Goal: Task Accomplishment & Management: Complete application form

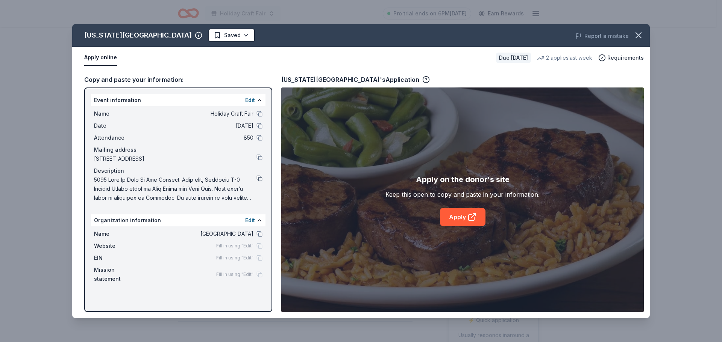
click at [260, 179] on button at bounding box center [259, 179] width 6 height 6
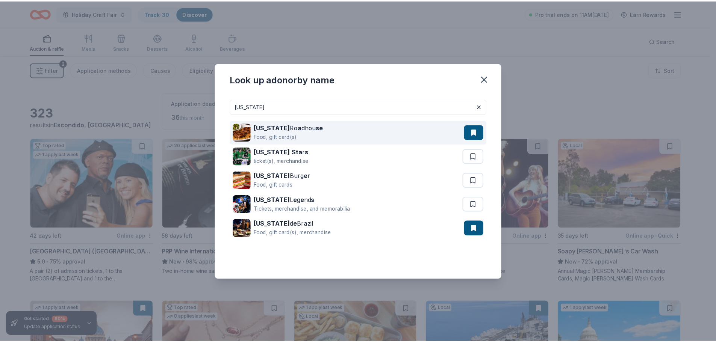
scroll to position [609, 0]
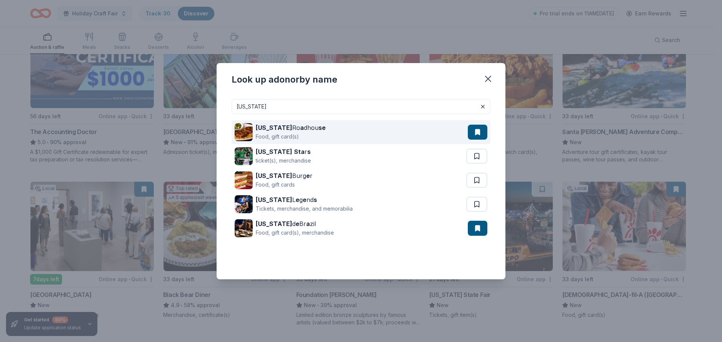
click at [476, 130] on button at bounding box center [478, 132] width 20 height 15
click at [480, 130] on button at bounding box center [478, 132] width 20 height 15
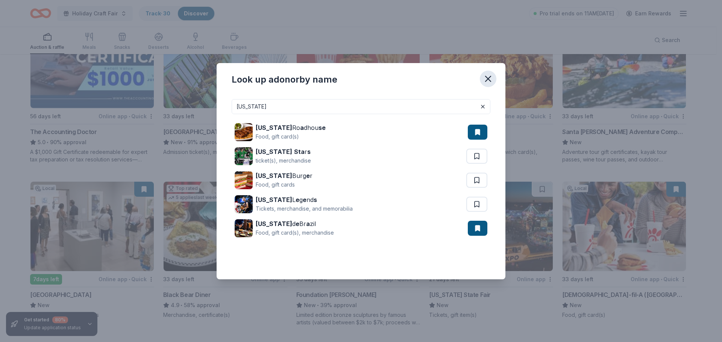
click at [492, 76] on icon "button" at bounding box center [488, 79] width 11 height 11
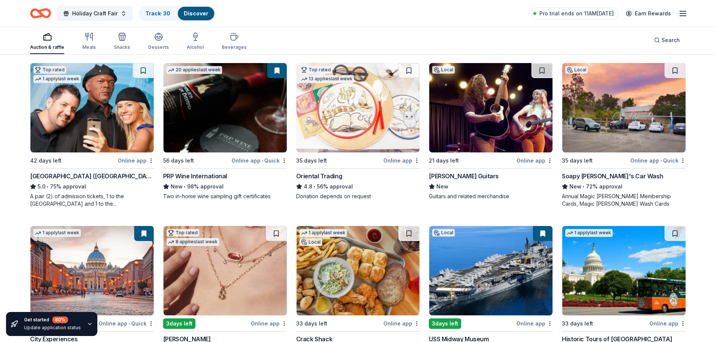
scroll to position [0, 0]
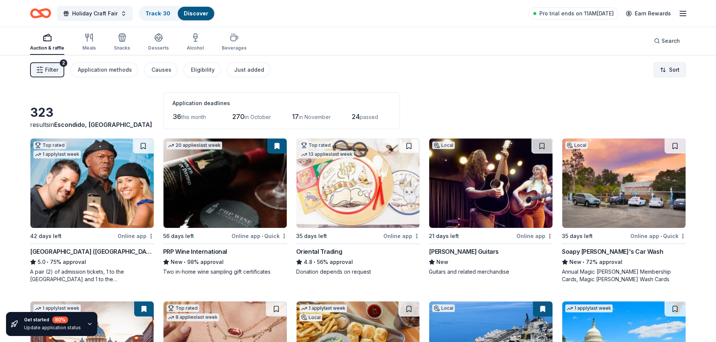
click at [675, 68] on html "Holiday Craft Fair Track · 30 Discover Pro trial ends on 11AM, 9/24 Earn Reward…" at bounding box center [358, 171] width 716 height 342
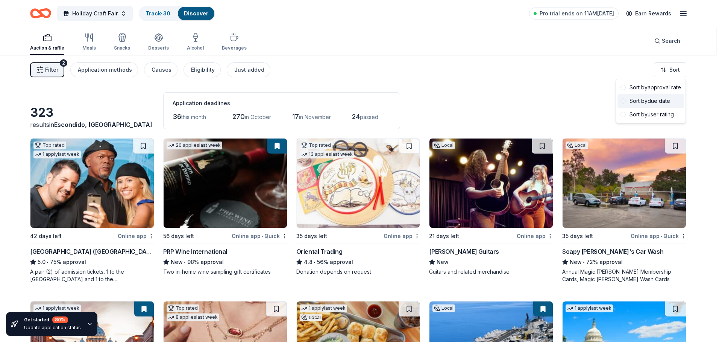
click at [662, 103] on div "Sort by due date" at bounding box center [650, 101] width 67 height 14
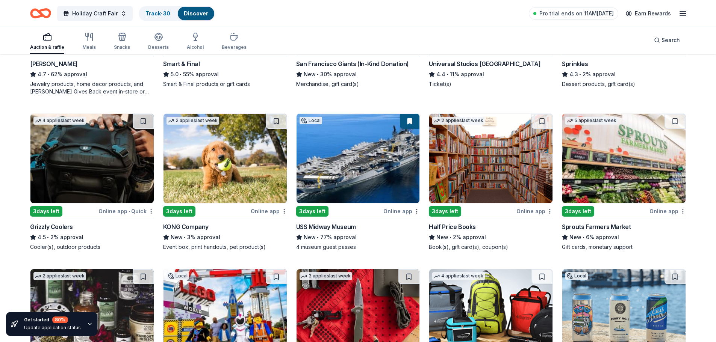
scroll to position [225, 0]
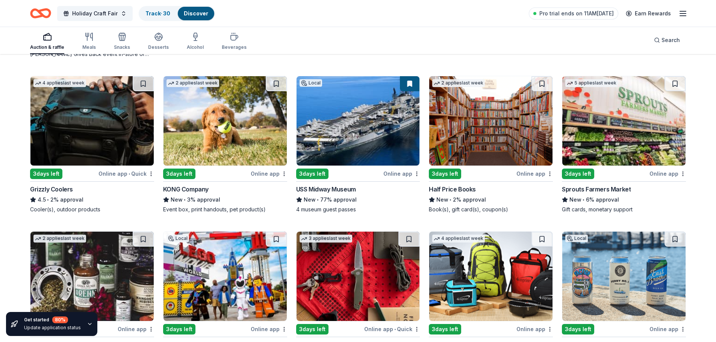
click at [48, 189] on div "Grizzly Coolers" at bounding box center [51, 189] width 43 height 9
click at [205, 189] on div "KONG Company" at bounding box center [185, 189] width 45 height 9
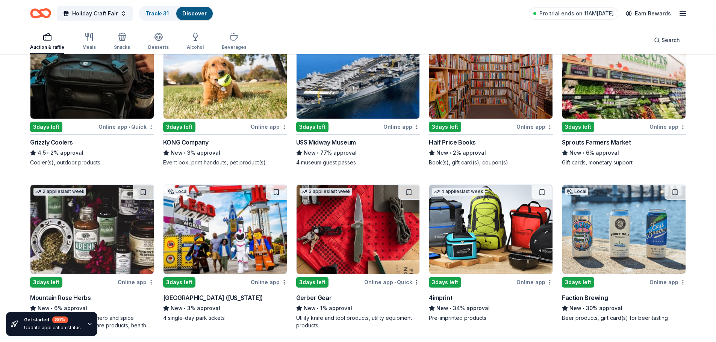
scroll to position [338, 0]
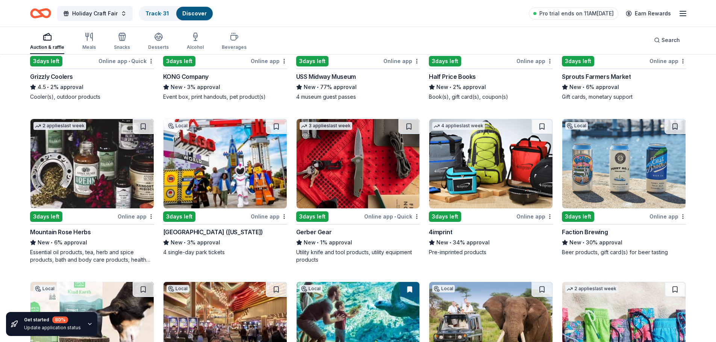
click at [76, 230] on div "Mountain Rose Herbs" at bounding box center [60, 232] width 61 height 9
click at [140, 123] on button at bounding box center [143, 126] width 21 height 15
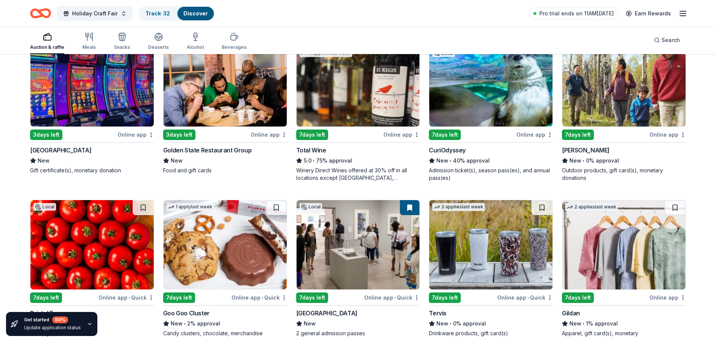
scroll to position [859, 0]
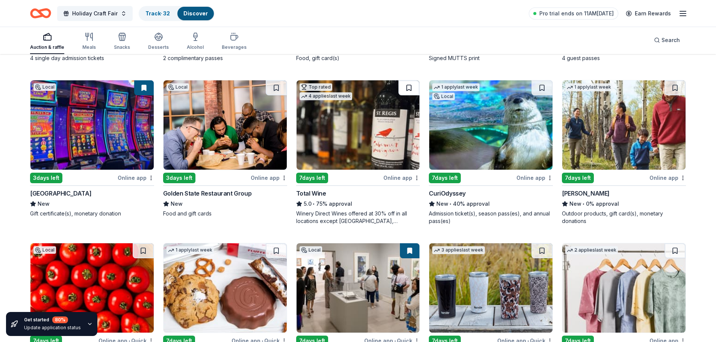
click at [409, 83] on button at bounding box center [408, 87] width 21 height 15
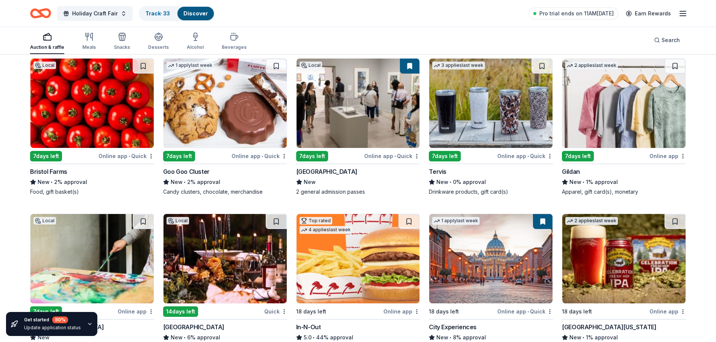
scroll to position [1047, 0]
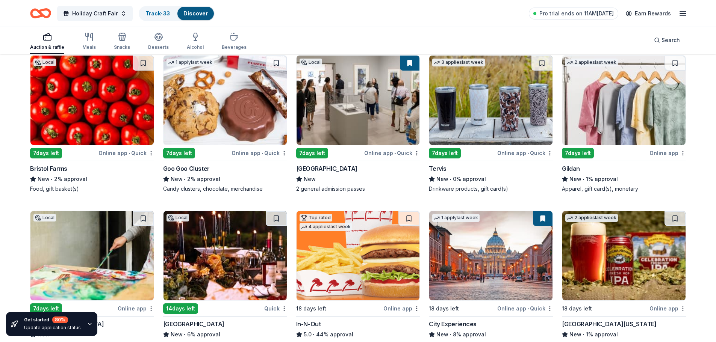
click at [190, 168] on div "Goo Goo Cluster" at bounding box center [186, 168] width 47 height 9
click at [433, 167] on div "Tervis" at bounding box center [438, 168] width 18 height 9
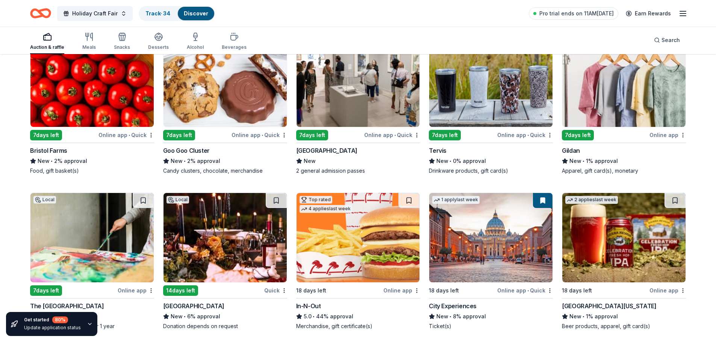
scroll to position [1027, 0]
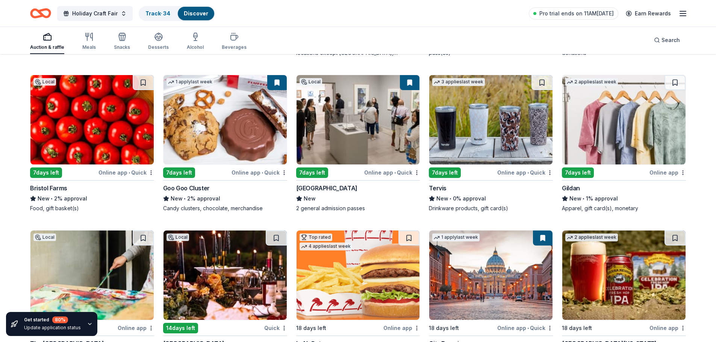
click at [542, 85] on button at bounding box center [541, 82] width 21 height 15
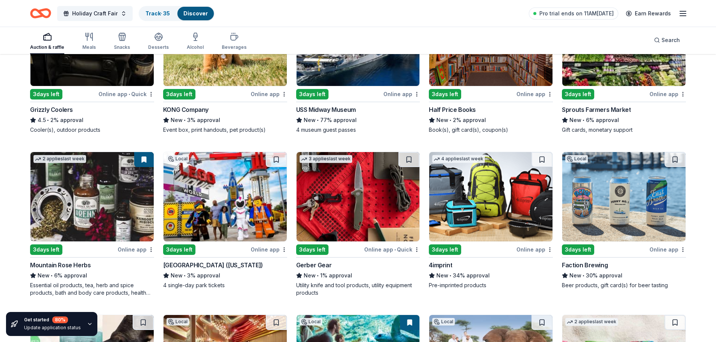
scroll to position [301, 0]
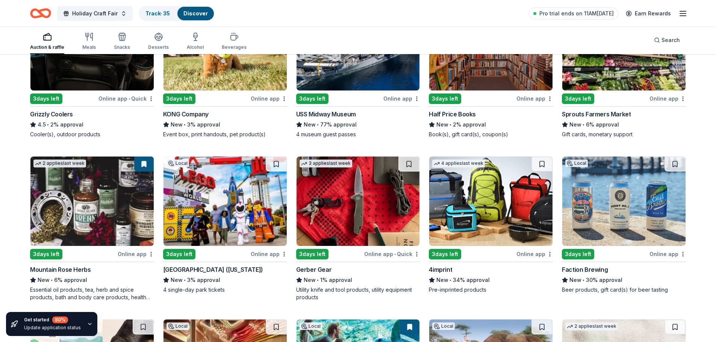
click at [443, 272] on div "4imprint" at bounding box center [440, 269] width 23 height 9
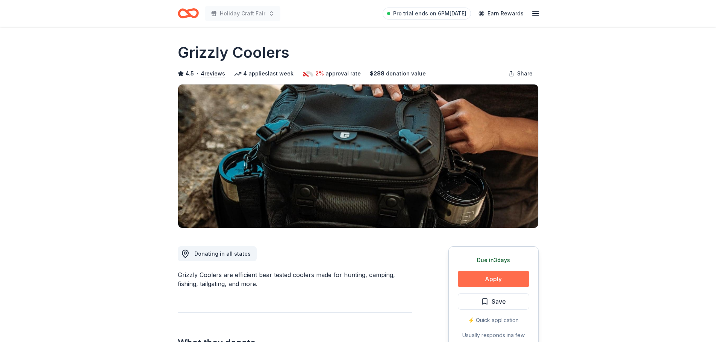
click at [513, 277] on button "Apply" at bounding box center [493, 279] width 71 height 17
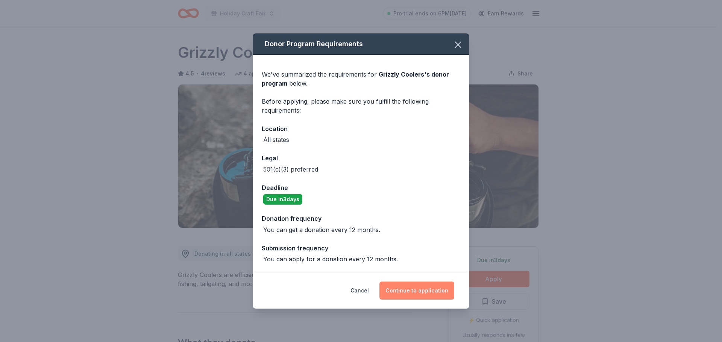
click at [422, 293] on button "Continue to application" at bounding box center [416, 291] width 75 height 18
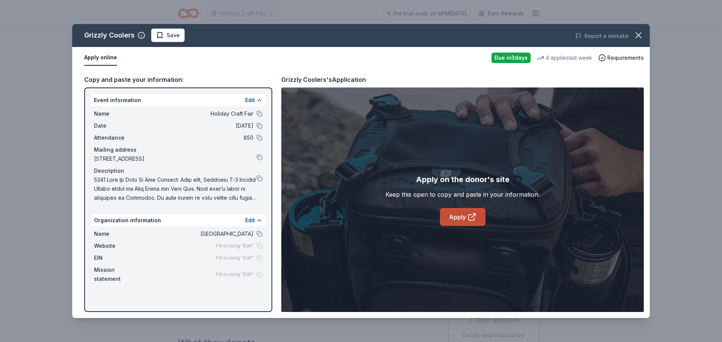
click at [465, 216] on link "Apply" at bounding box center [462, 217] width 45 height 18
click at [260, 114] on button at bounding box center [259, 114] width 6 height 6
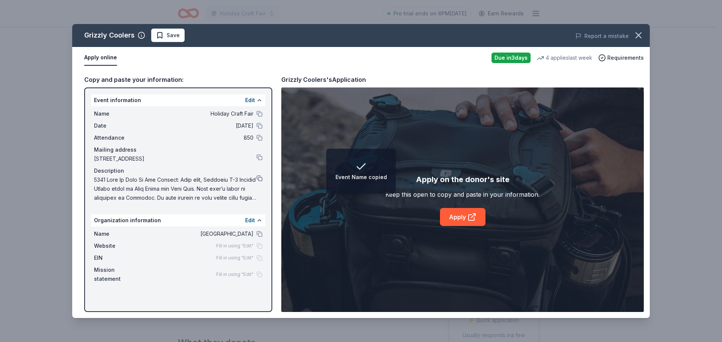
click at [262, 177] on button at bounding box center [259, 179] width 6 height 6
click at [466, 220] on link "Apply" at bounding box center [462, 217] width 45 height 18
click at [140, 26] on div "Grizzly Coolers Save Report a mistake" at bounding box center [360, 35] width 577 height 23
click at [162, 35] on span "Save" at bounding box center [168, 35] width 24 height 9
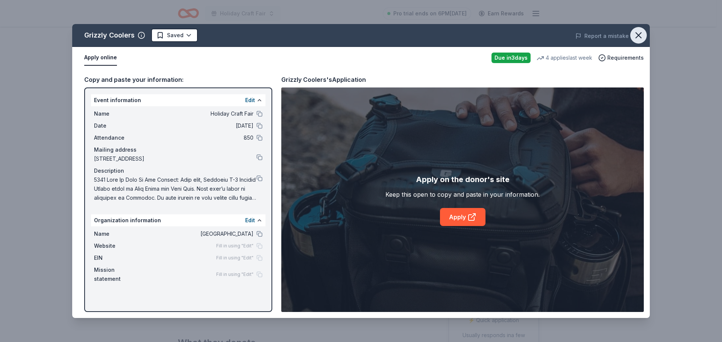
click at [637, 39] on icon "button" at bounding box center [638, 35] width 11 height 11
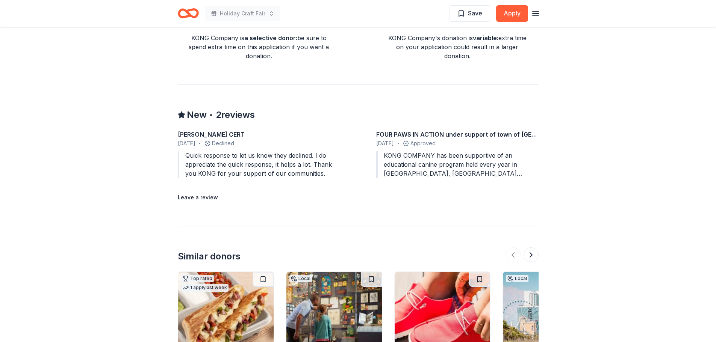
scroll to position [413, 0]
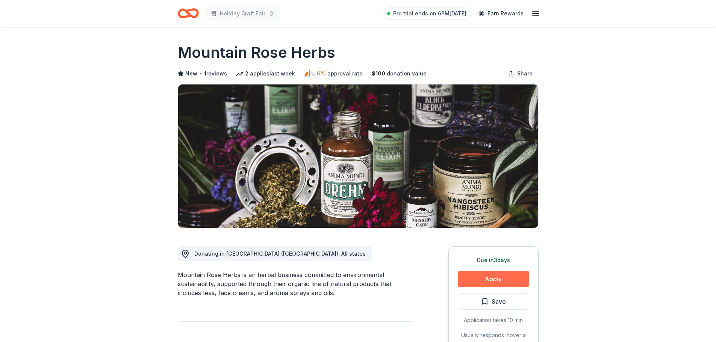
click at [517, 281] on button "Apply" at bounding box center [493, 279] width 71 height 17
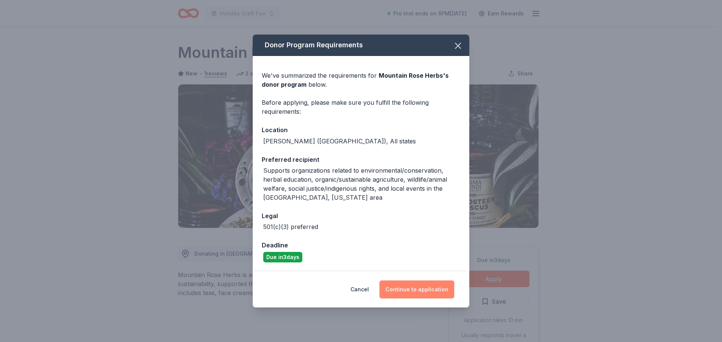
click at [412, 291] on button "Continue to application" at bounding box center [416, 290] width 75 height 18
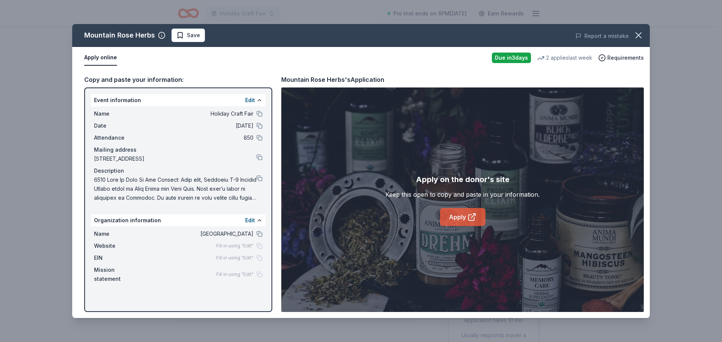
click at [446, 219] on link "Apply" at bounding box center [462, 217] width 45 height 18
click at [259, 234] on button at bounding box center [259, 234] width 6 height 6
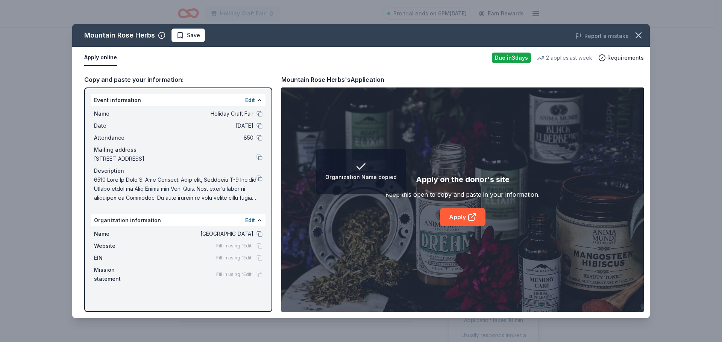
click at [246, 246] on span "Fill in using "Edit"" at bounding box center [234, 246] width 37 height 6
click at [259, 245] on div "Fill in using "Edit"" at bounding box center [239, 246] width 46 height 6
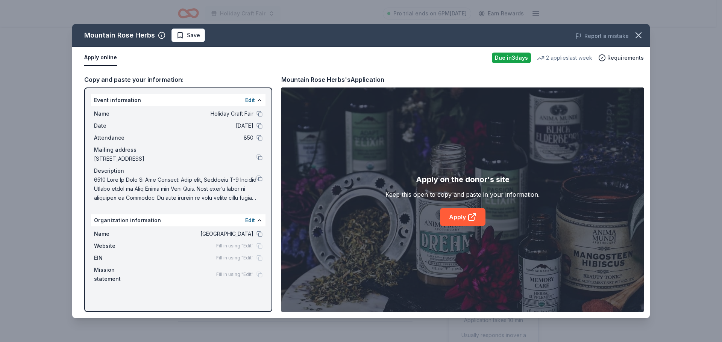
click at [259, 245] on div "Fill in using "Edit"" at bounding box center [239, 246] width 46 height 6
click at [261, 178] on button at bounding box center [259, 179] width 6 height 6
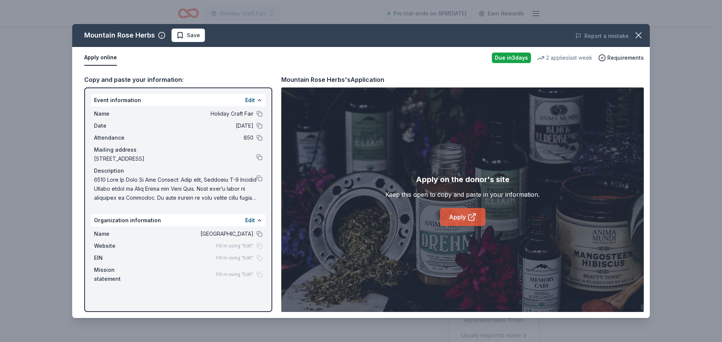
click at [464, 210] on link "Apply" at bounding box center [462, 217] width 45 height 18
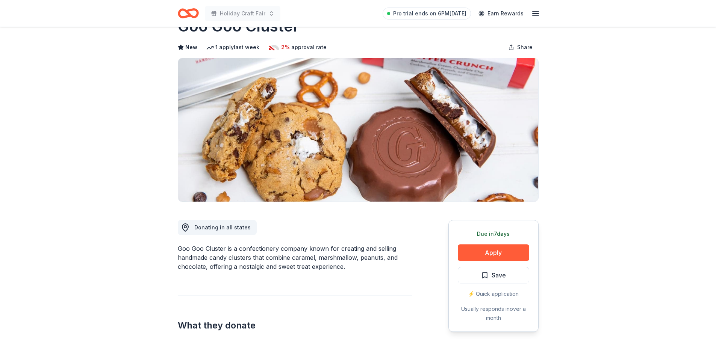
scroll to position [38, 0]
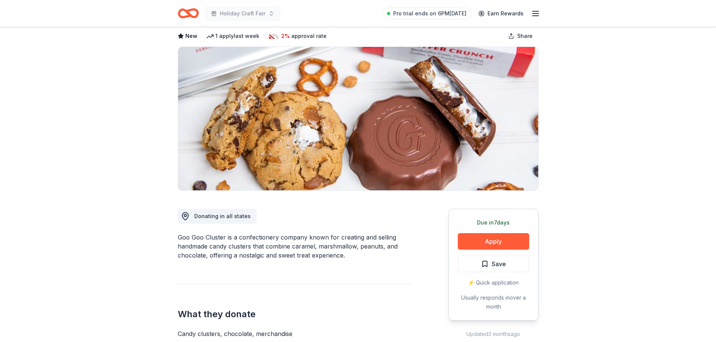
click at [472, 253] on div "Due in 7 days Apply Save ⚡️ Quick application Usually responds in over a month" at bounding box center [493, 265] width 90 height 112
click at [473, 247] on button "Apply" at bounding box center [493, 241] width 71 height 17
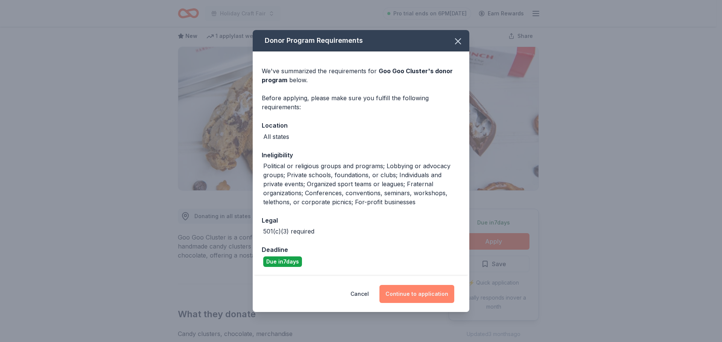
click at [403, 295] on button "Continue to application" at bounding box center [416, 294] width 75 height 18
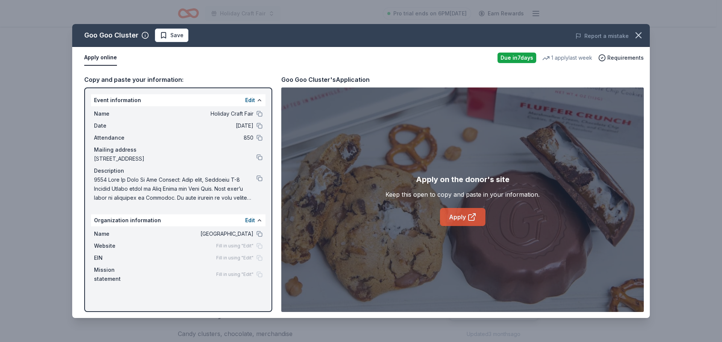
click at [463, 222] on link "Apply" at bounding box center [462, 217] width 45 height 18
click at [258, 235] on button at bounding box center [259, 234] width 6 height 6
click at [262, 180] on button at bounding box center [259, 179] width 6 height 6
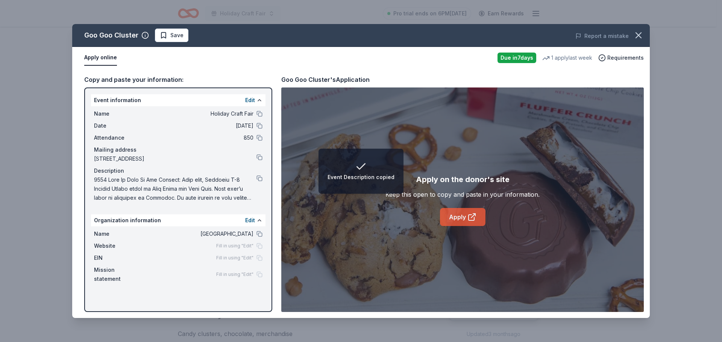
click at [459, 218] on link "Apply" at bounding box center [462, 217] width 45 height 18
click at [169, 36] on span "Save" at bounding box center [172, 35] width 24 height 9
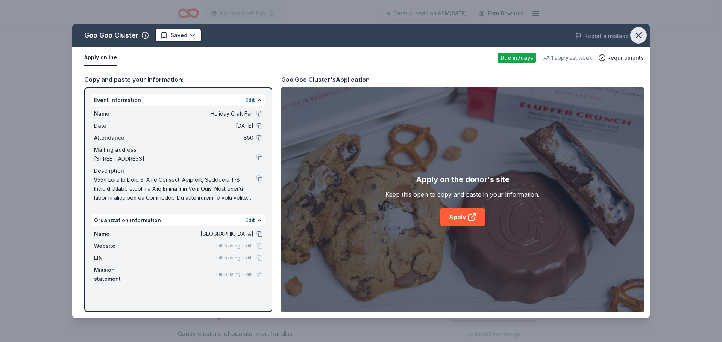
click at [636, 38] on icon "button" at bounding box center [638, 35] width 5 height 5
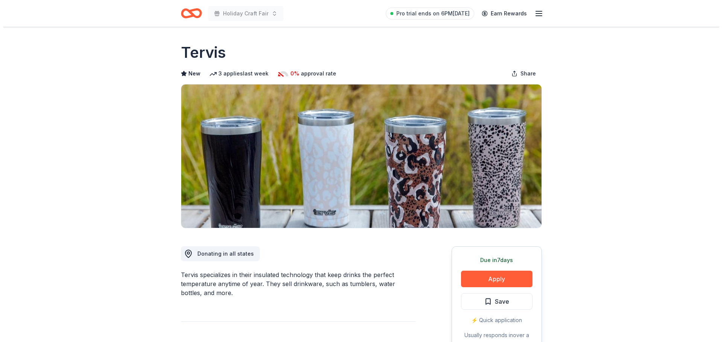
scroll to position [38, 0]
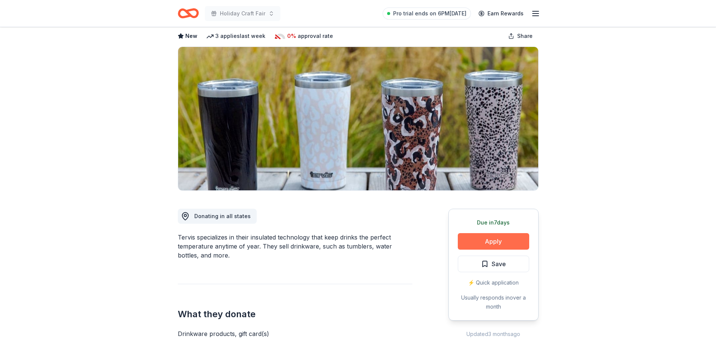
click at [486, 242] on button "Apply" at bounding box center [493, 241] width 71 height 17
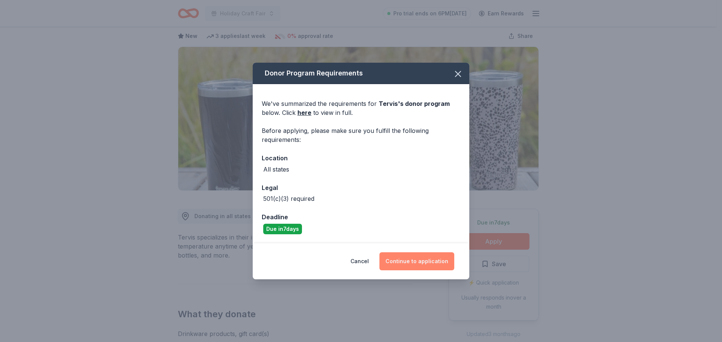
click at [412, 261] on button "Continue to application" at bounding box center [416, 262] width 75 height 18
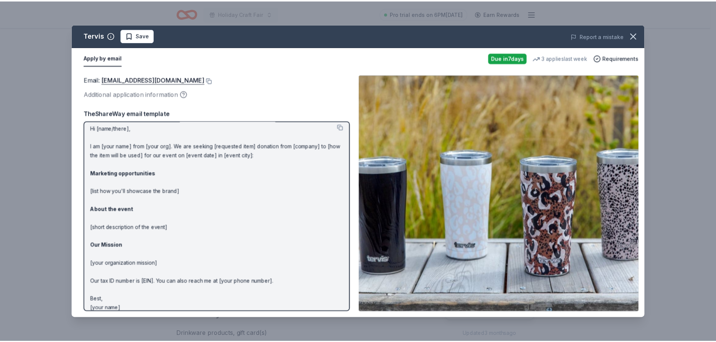
scroll to position [0, 0]
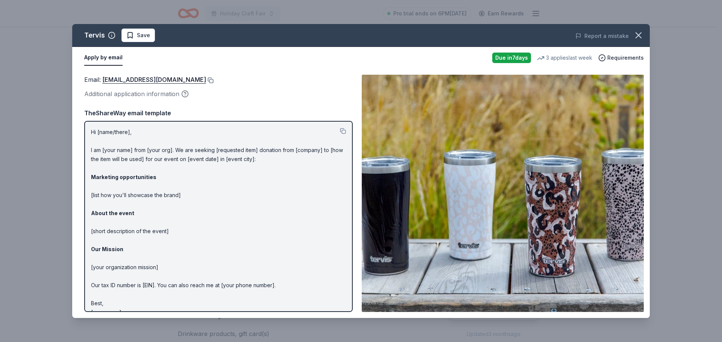
click at [206, 82] on button at bounding box center [210, 80] width 8 height 6
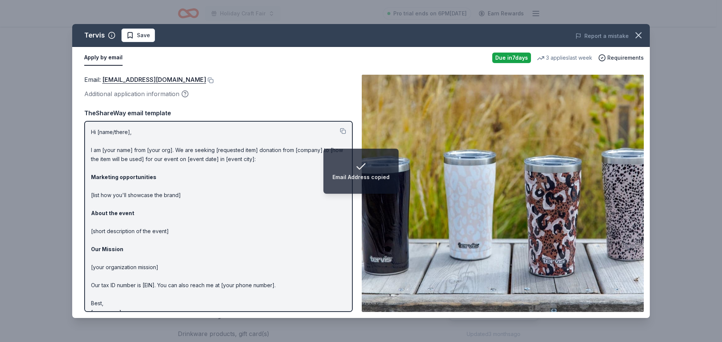
drag, startPoint x: 174, startPoint y: 78, endPoint x: 267, endPoint y: 36, distance: 102.3
click at [206, 78] on button at bounding box center [210, 80] width 8 height 6
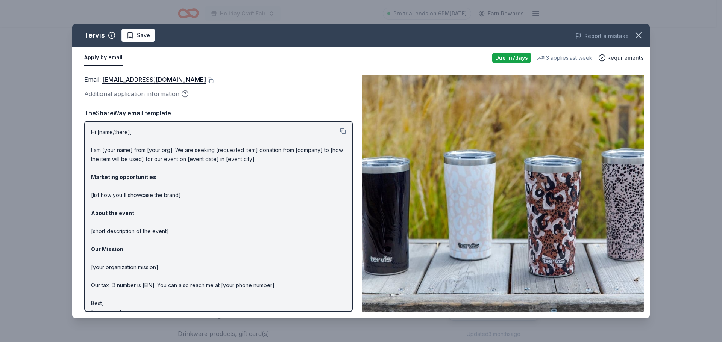
drag, startPoint x: 638, startPoint y: 37, endPoint x: 564, endPoint y: 42, distance: 74.2
click at [638, 37] on icon "button" at bounding box center [638, 35] width 11 height 11
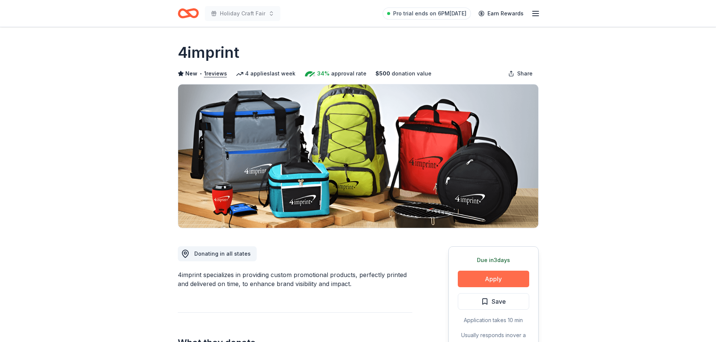
click at [492, 278] on button "Apply" at bounding box center [493, 279] width 71 height 17
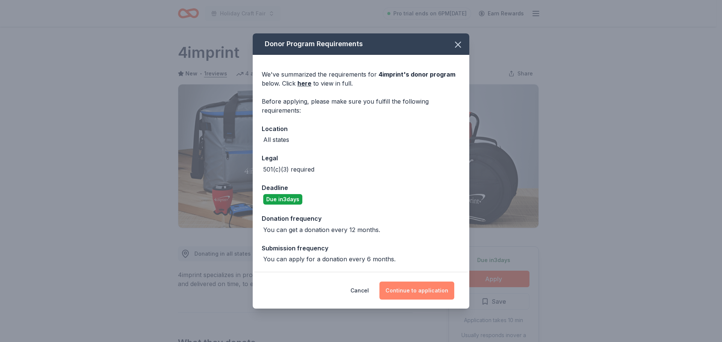
click at [428, 290] on button "Continue to application" at bounding box center [416, 291] width 75 height 18
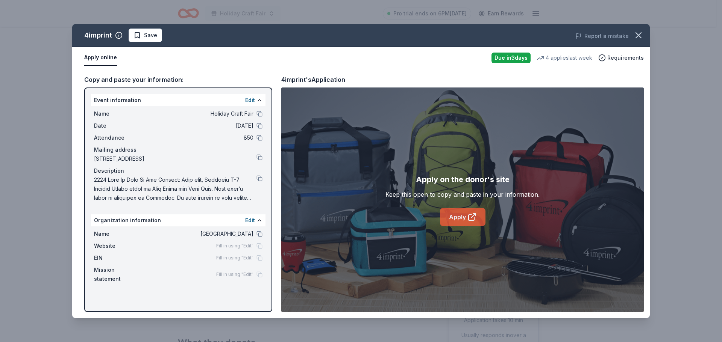
click at [443, 217] on link "Apply" at bounding box center [462, 217] width 45 height 18
drag, startPoint x: 719, startPoint y: 168, endPoint x: 254, endPoint y: 177, distance: 465.0
click at [254, 177] on span at bounding box center [175, 189] width 162 height 27
click at [258, 177] on button at bounding box center [259, 179] width 6 height 6
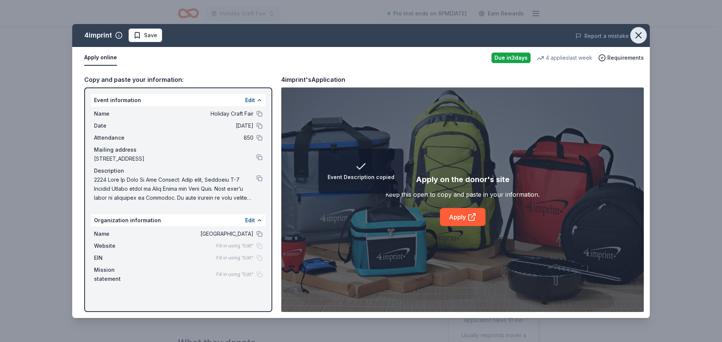
click at [639, 32] on icon "button" at bounding box center [638, 35] width 11 height 11
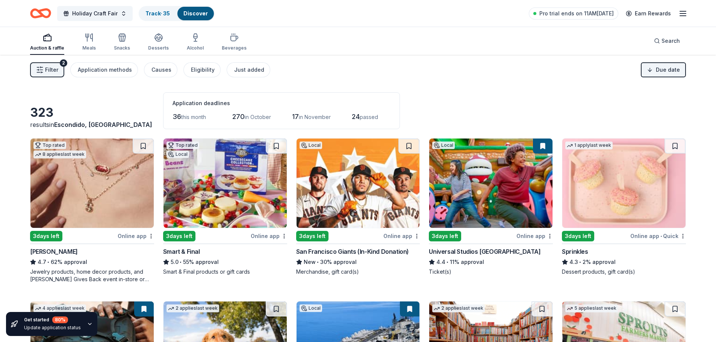
scroll to position [301, 0]
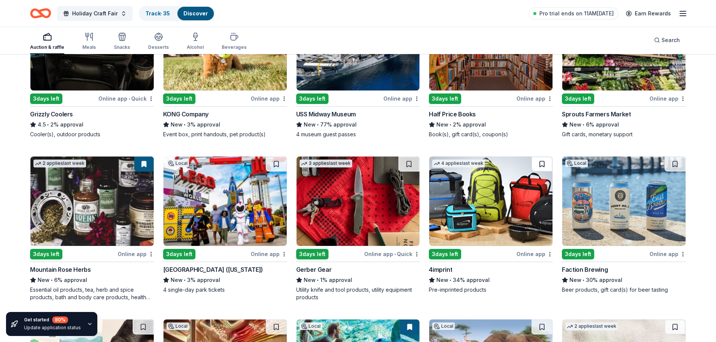
click at [542, 162] on button at bounding box center [541, 164] width 21 height 15
